Goal: Task Accomplishment & Management: Manage account settings

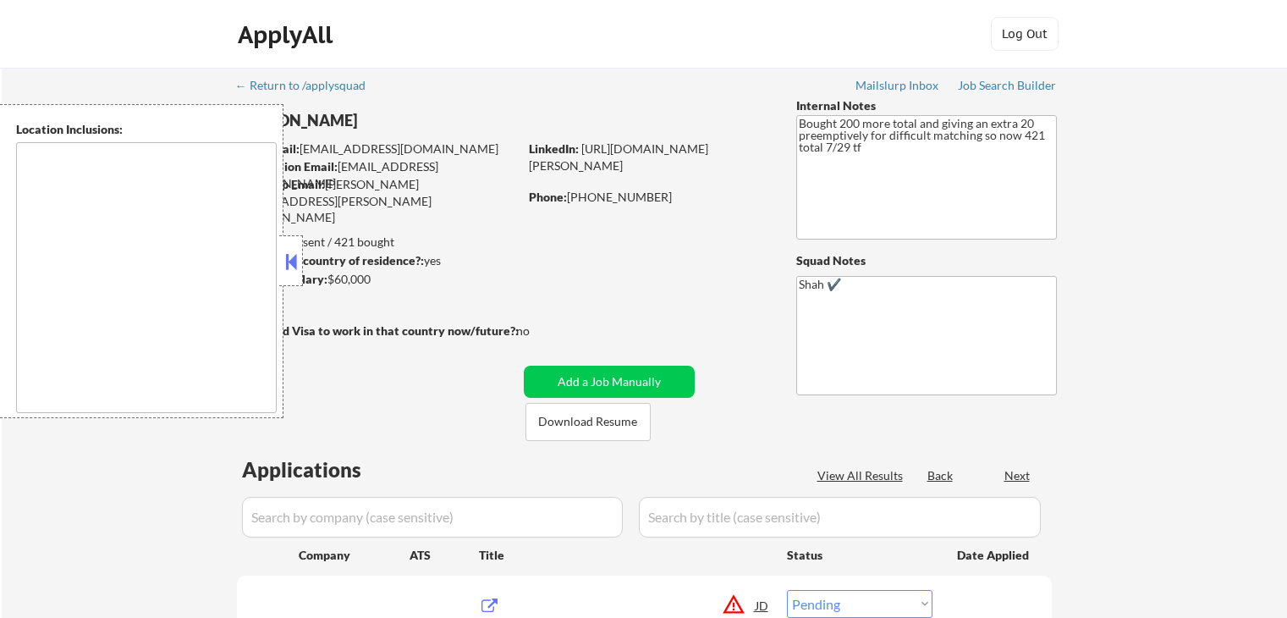
select select ""pending""
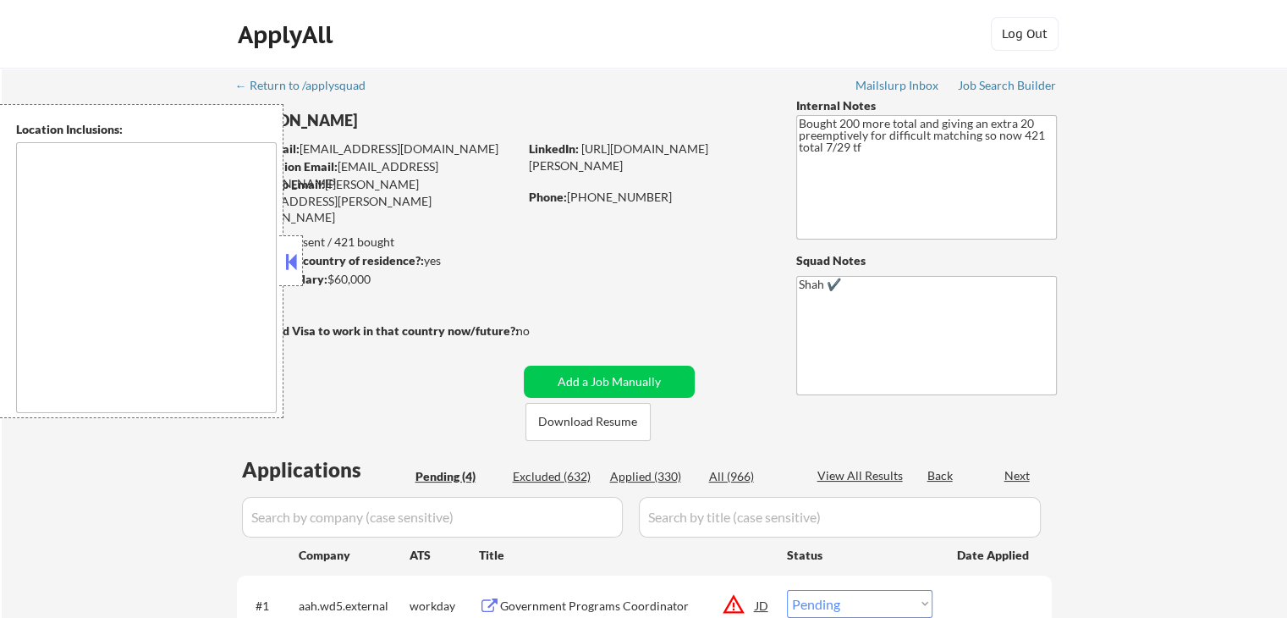
type textarea "[GEOGRAPHIC_DATA], [GEOGRAPHIC_DATA] [GEOGRAPHIC_DATA], [GEOGRAPHIC_DATA] [GEOG…"
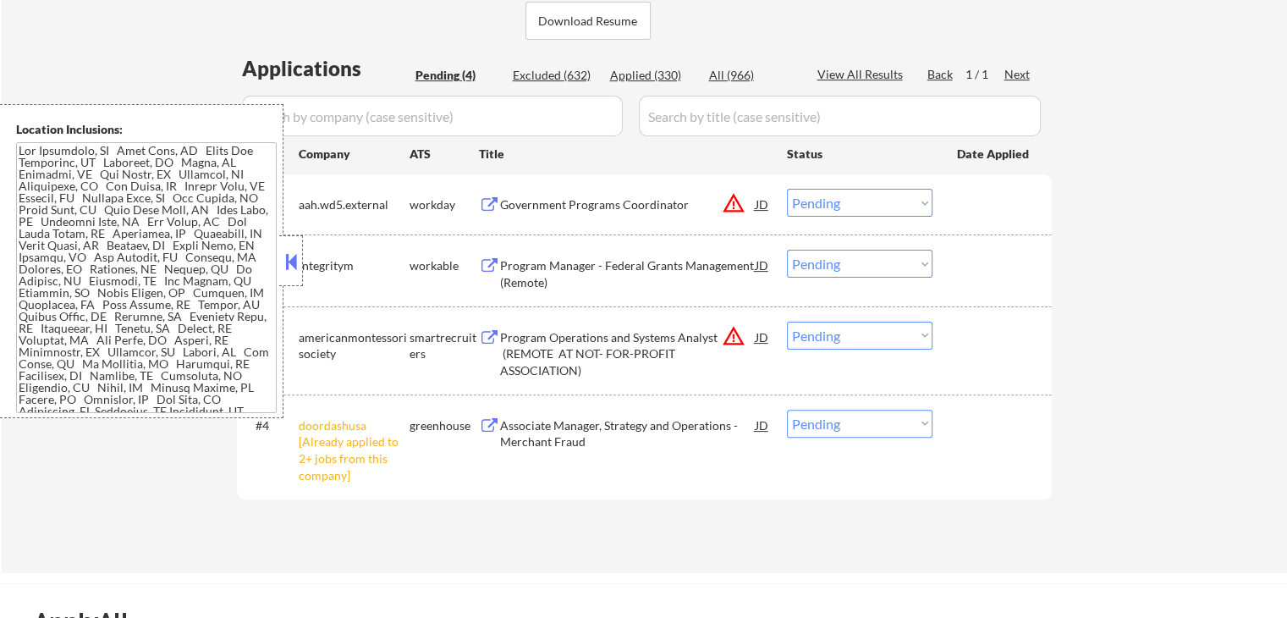
scroll to position [423, 0]
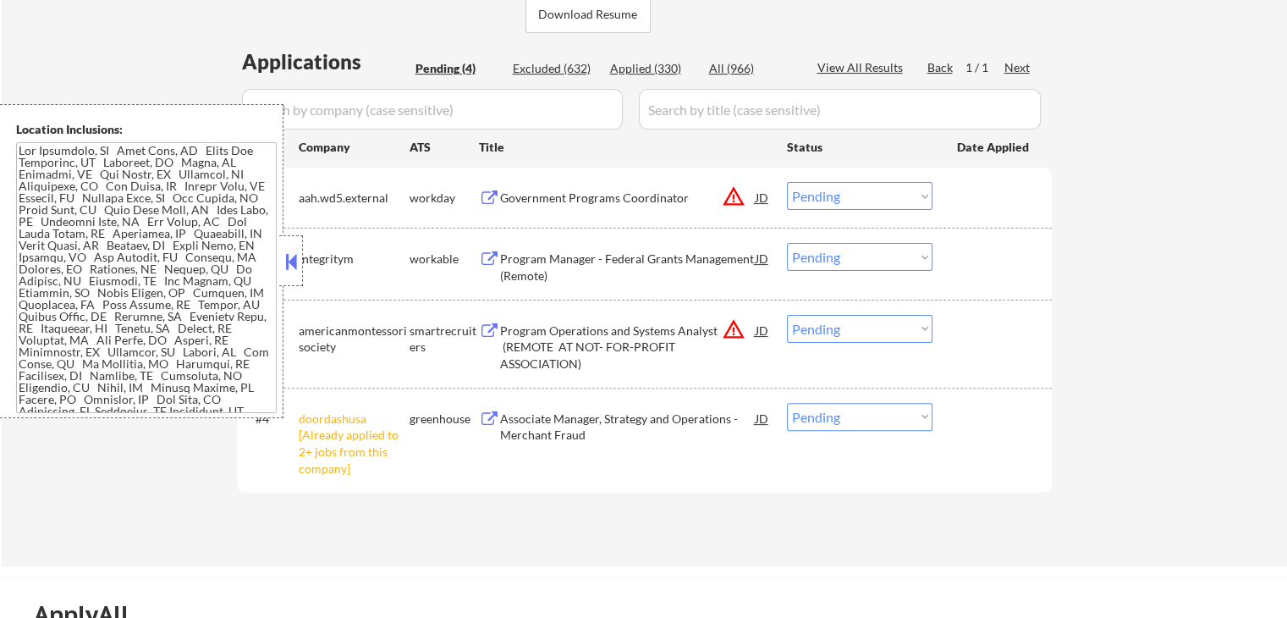
click at [826, 410] on select "Choose an option... Pending Applied Excluded (Questions) Excluded (Expired) Exc…" at bounding box center [860, 417] width 146 height 28
select select ""excluded__other_""
click at [787, 403] on select "Choose an option... Pending Applied Excluded (Questions) Excluded (Expired) Exc…" at bounding box center [860, 417] width 146 height 28
click at [1050, 403] on div "#4 doordashusa [Already applied to 2+ jobs from this company] greenhouse Associ…" at bounding box center [644, 440] width 815 height 105
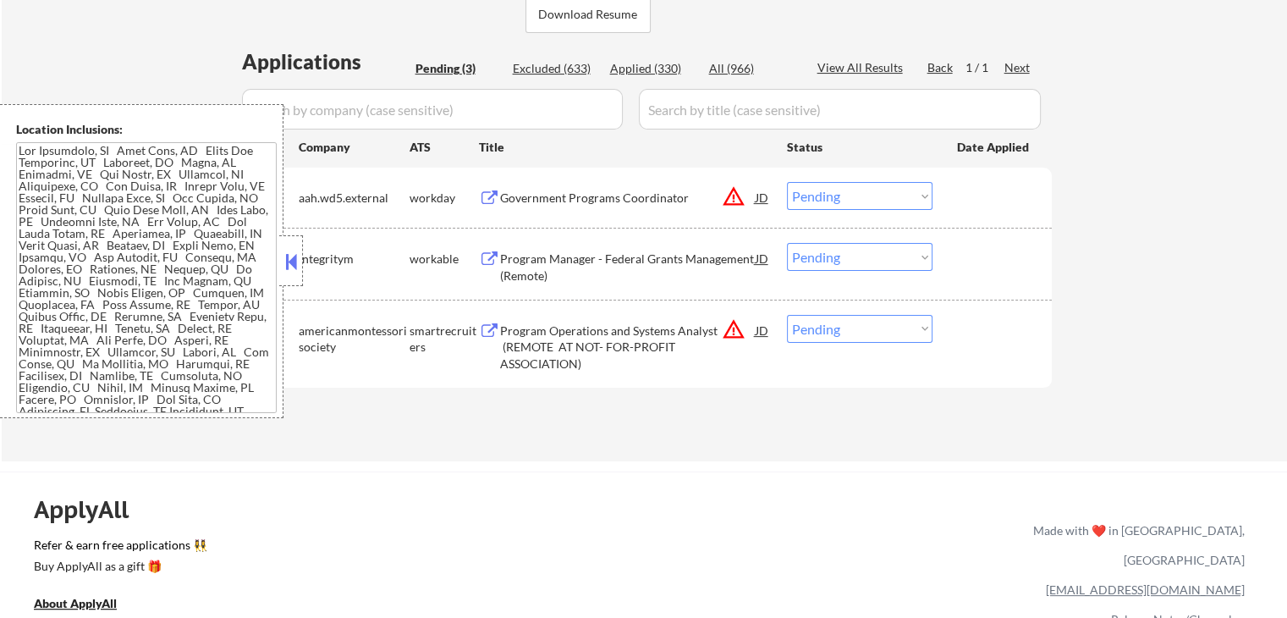
click at [636, 209] on div "Government Programs Coordinator" at bounding box center [628, 197] width 256 height 30
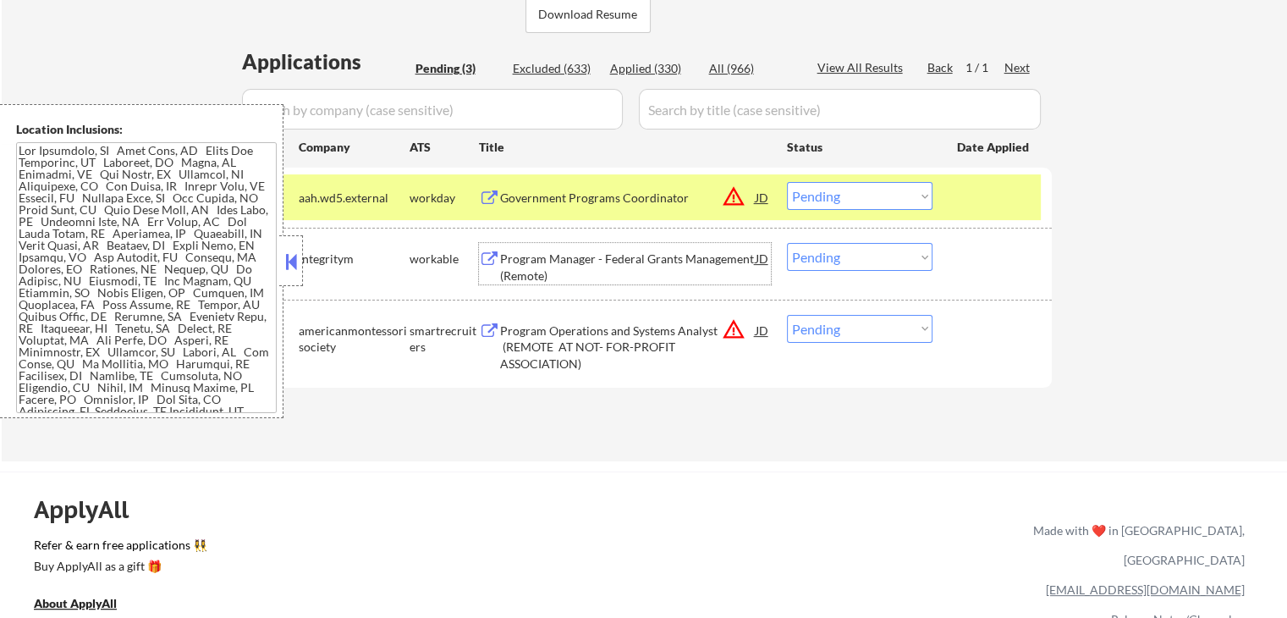
click at [663, 265] on div "Program Manager - Federal Grants Management (Remote)" at bounding box center [628, 266] width 256 height 33
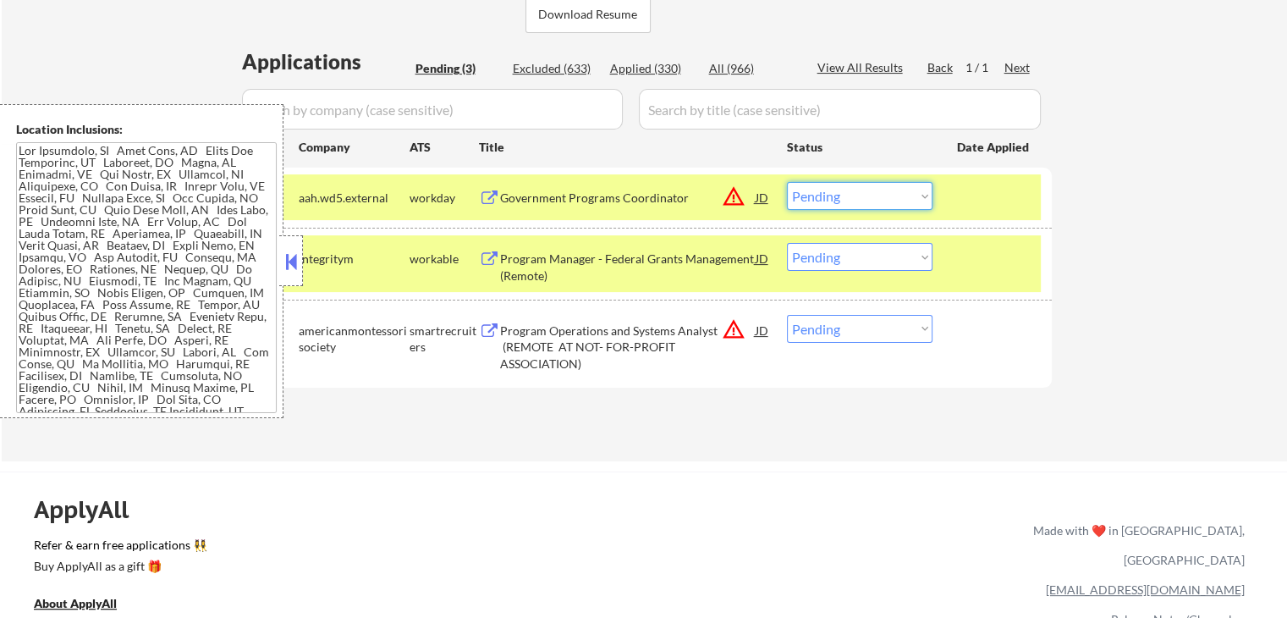
click at [841, 201] on select "Choose an option... Pending Applied Excluded (Questions) Excluded (Expired) Exc…" at bounding box center [860, 196] width 146 height 28
click at [787, 182] on select "Choose an option... Pending Applied Excluded (Questions) Excluded (Expired) Exc…" at bounding box center [860, 196] width 146 height 28
click at [680, 337] on div "Program Operations and Systems Analyst (REMOTE AT NOT- FOR-PROFIT ASSOCIATION)" at bounding box center [628, 347] width 256 height 50
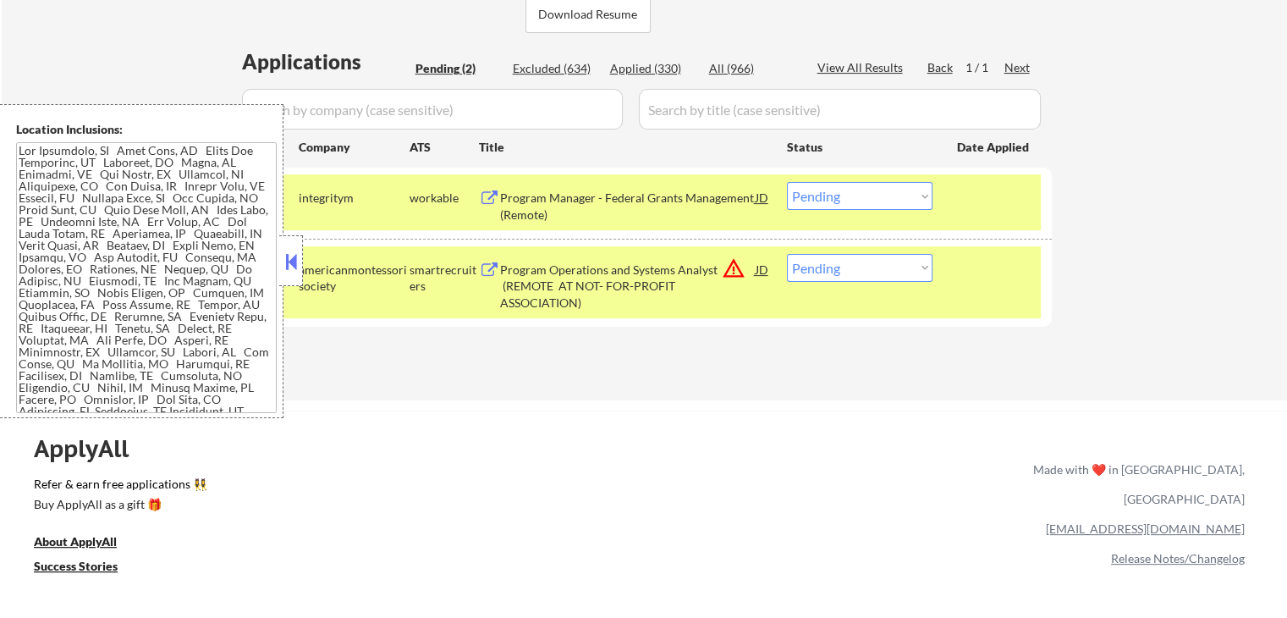
drag, startPoint x: 877, startPoint y: 193, endPoint x: 877, endPoint y: 208, distance: 15.2
click at [877, 193] on select "Choose an option... Pending Applied Excluded (Questions) Excluded (Expired) Exc…" at bounding box center [860, 196] width 146 height 28
click at [787, 182] on select "Choose an option... Pending Applied Excluded (Questions) Excluded (Expired) Exc…" at bounding box center [860, 196] width 146 height 28
click at [762, 341] on div "Applications Pending (2) Excluded (634) Applied (330) All (966) View All Result…" at bounding box center [644, 207] width 815 height 321
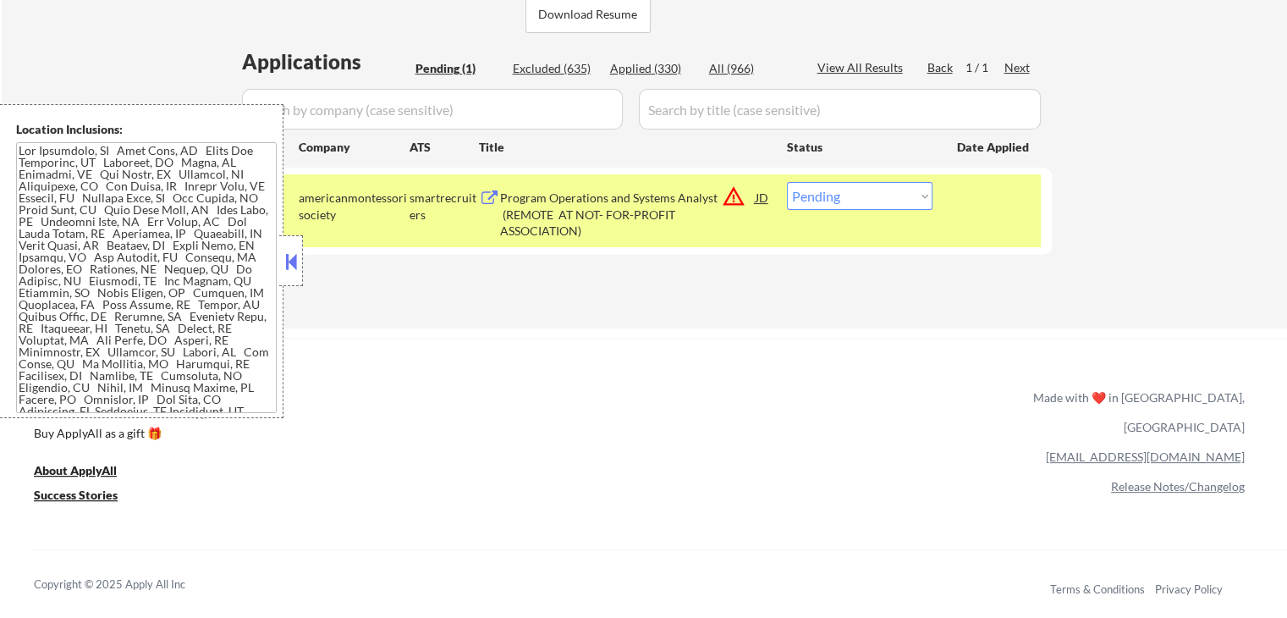
click at [843, 203] on select "Choose an option... Pending Applied Excluded (Questions) Excluded (Expired) Exc…" at bounding box center [860, 196] width 146 height 28
select select ""excluded__location_""
click at [787, 182] on select "Choose an option... Pending Applied Excluded (Questions) Excluded (Expired) Exc…" at bounding box center [860, 196] width 146 height 28
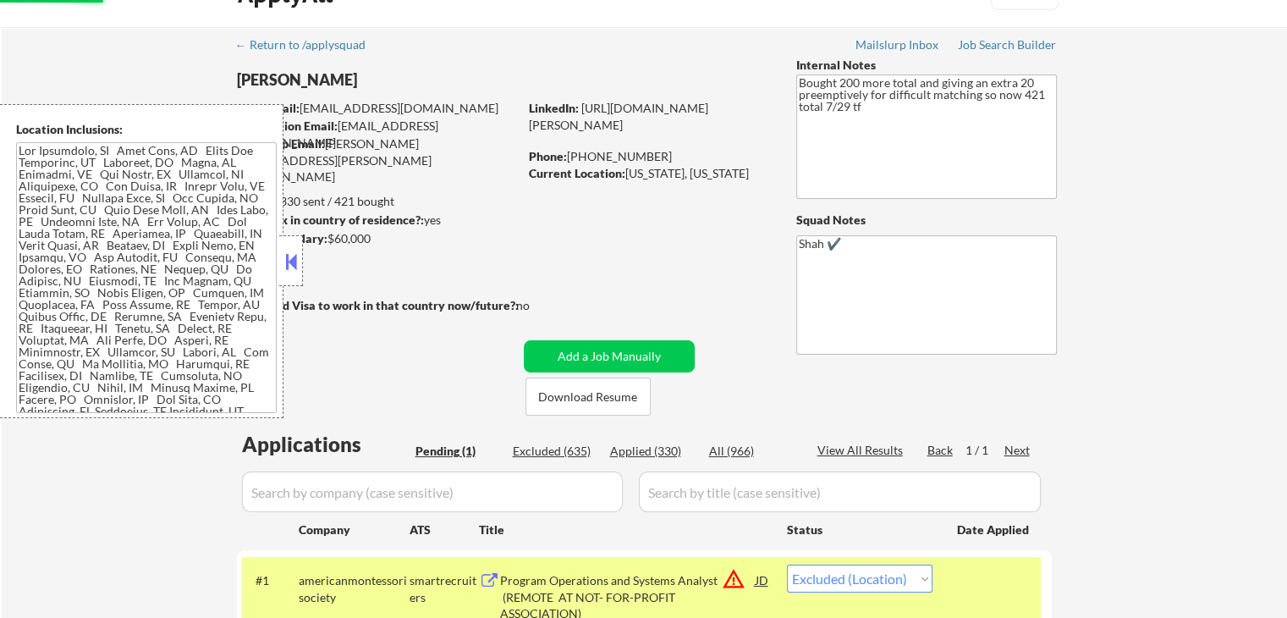
scroll to position [0, 0]
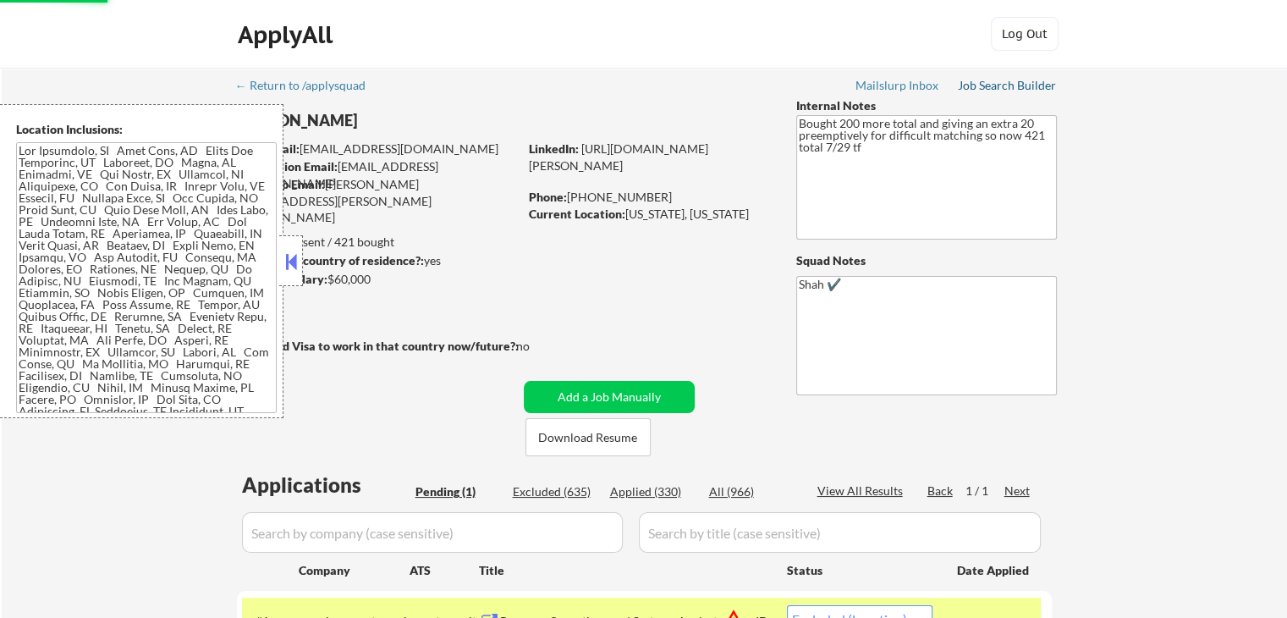
click at [1005, 89] on div "Job Search Builder" at bounding box center [1007, 86] width 99 height 12
